Goal: Check status

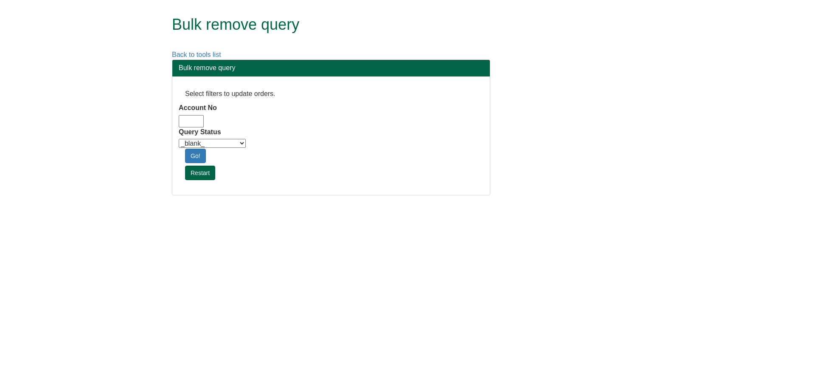
click at [180, 121] on input "Account No" at bounding box center [191, 121] width 25 height 12
type input "adm10"
click at [209, 141] on select "_blank_ Customer Credit_Control Purchasing Internal Other Address High_Value Co…" at bounding box center [212, 143] width 67 height 9
select select "Automation_Check"
click at [179, 139] on select "_blank_ Customer Credit_Control Purchasing Internal Other Address High_Value Co…" at bounding box center [212, 143] width 67 height 9
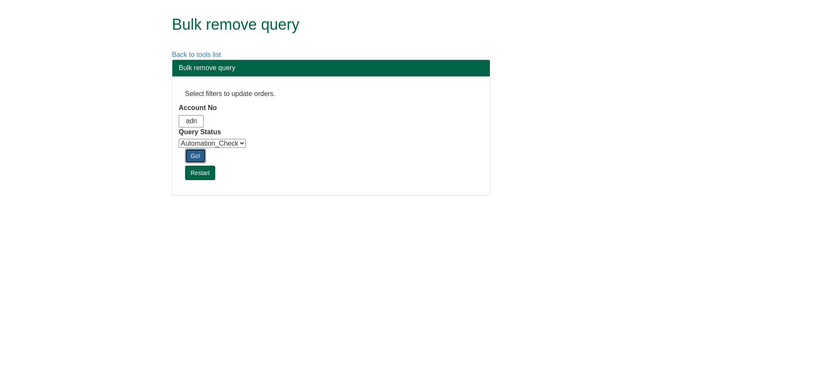
click at [198, 158] on link "Go!" at bounding box center [195, 156] width 21 height 14
